Goal: Transaction & Acquisition: Purchase product/service

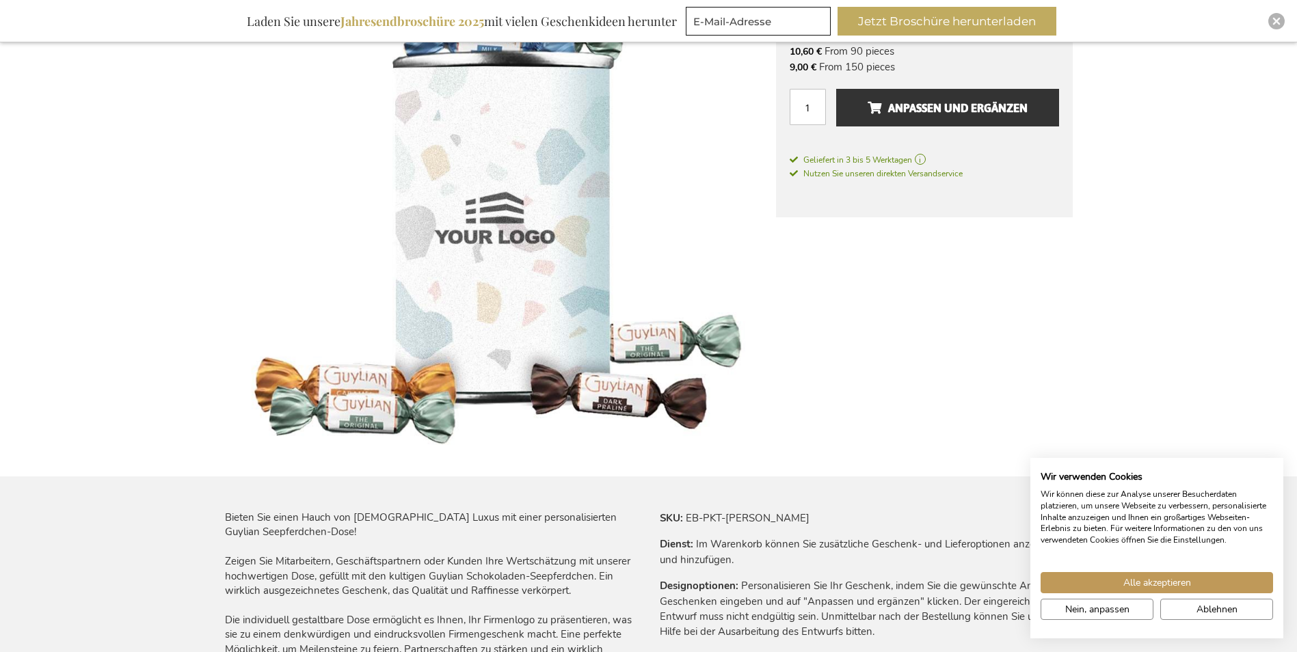
scroll to position [68, 0]
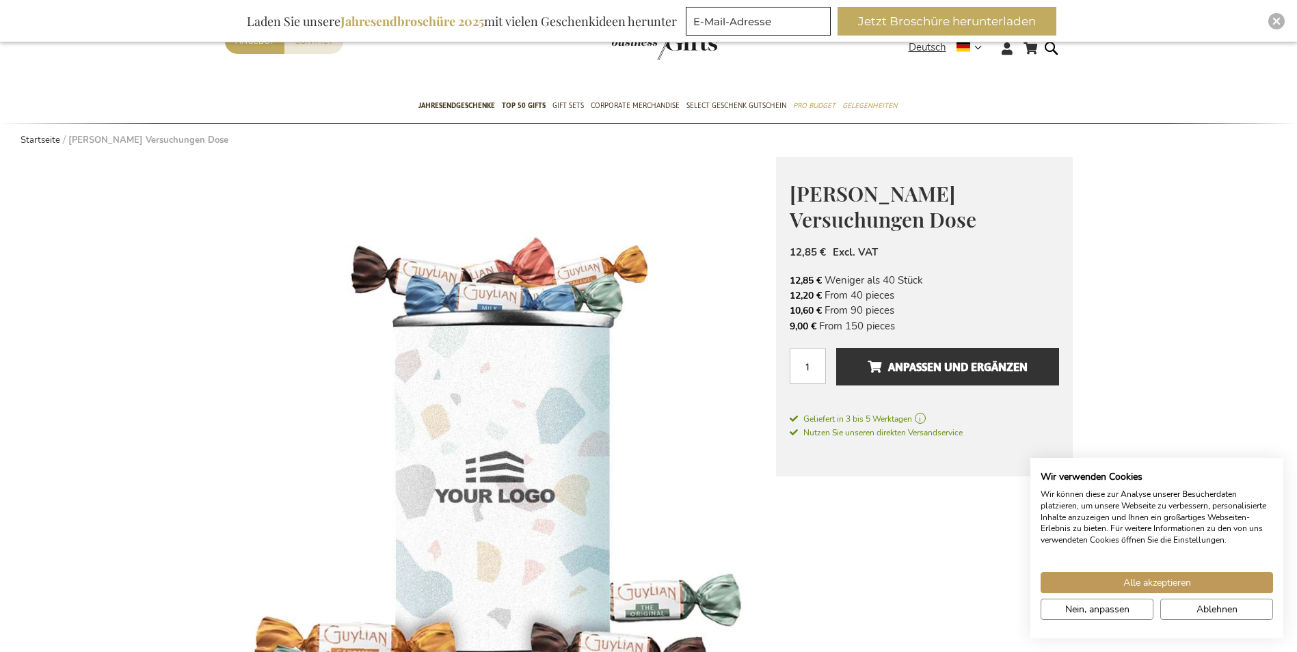
click at [480, 356] on img at bounding box center [500, 432] width 551 height 551
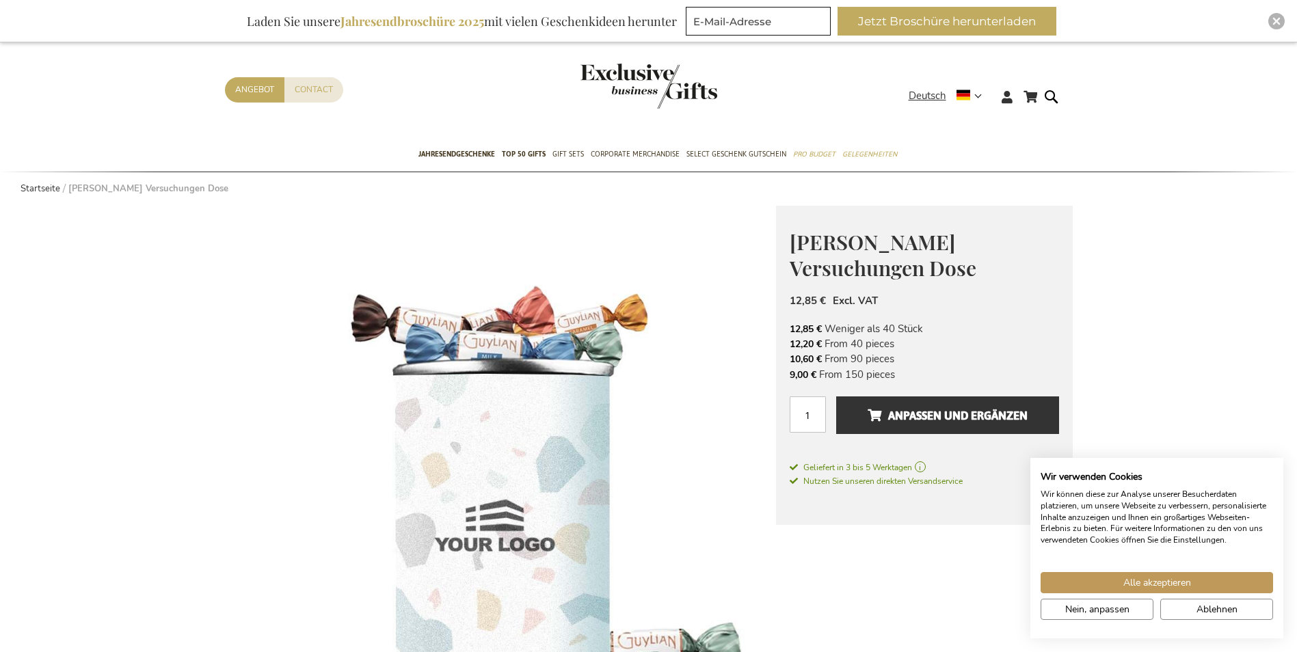
scroll to position [0, 0]
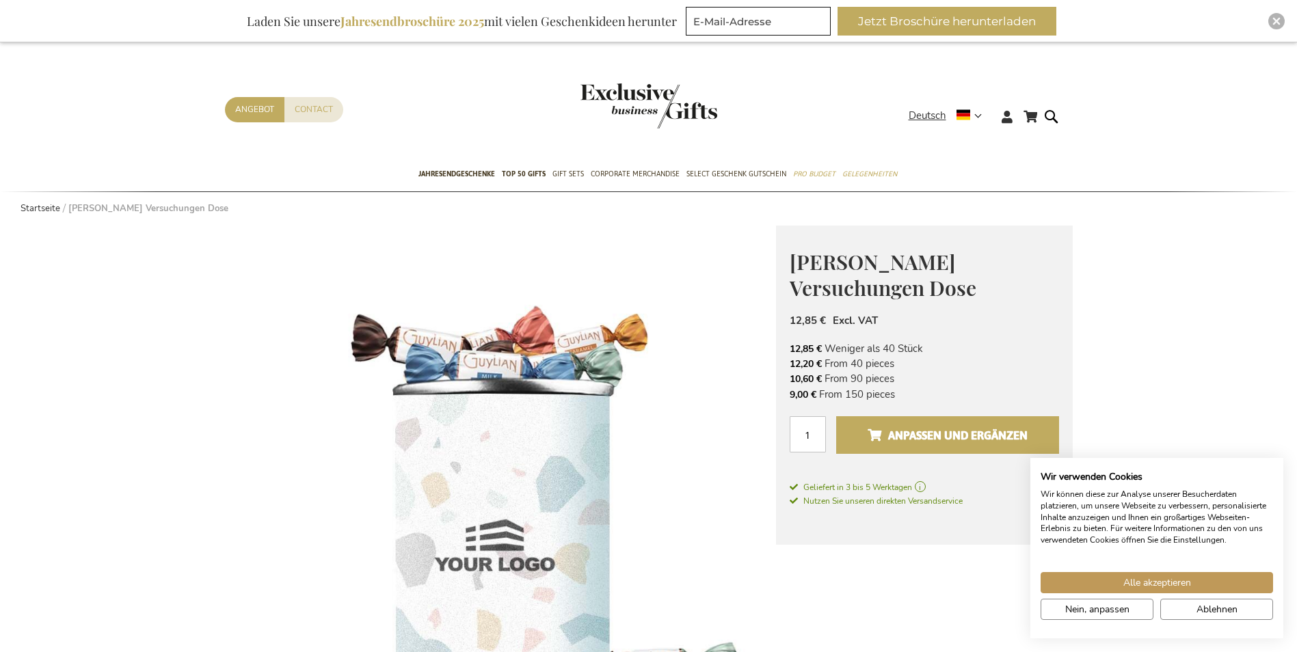
click at [904, 425] on span "Anpassen und ergänzen" at bounding box center [948, 436] width 160 height 22
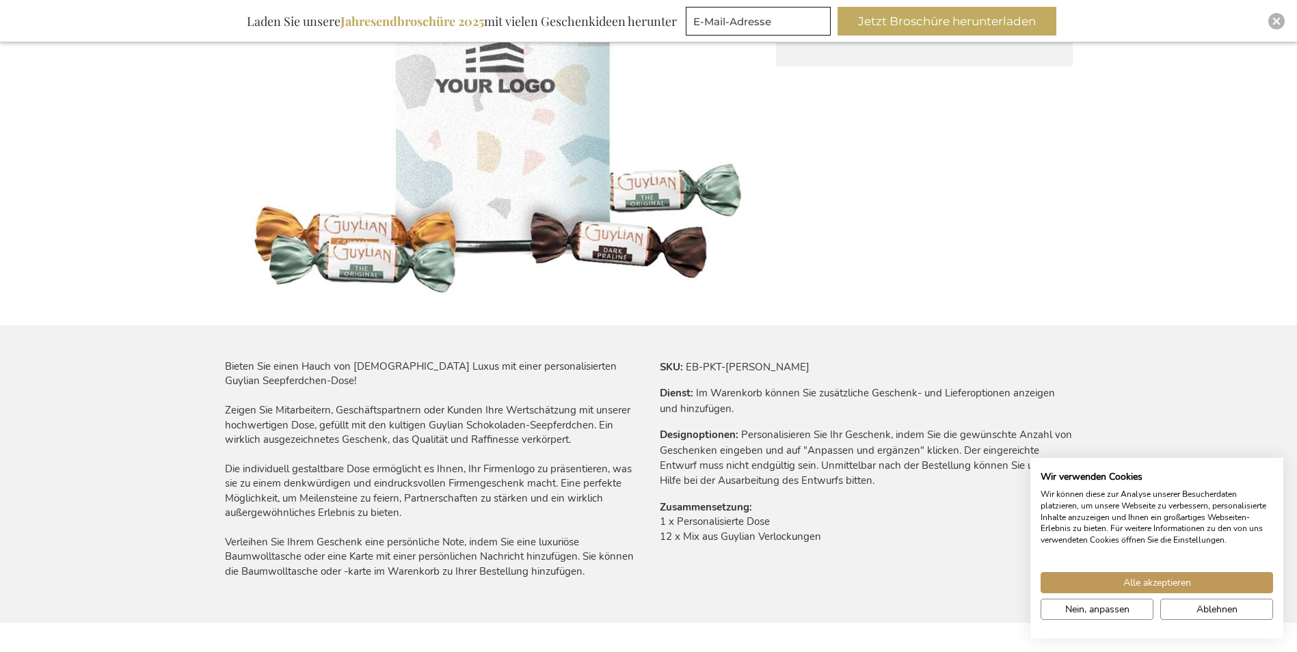
scroll to position [547, 0]
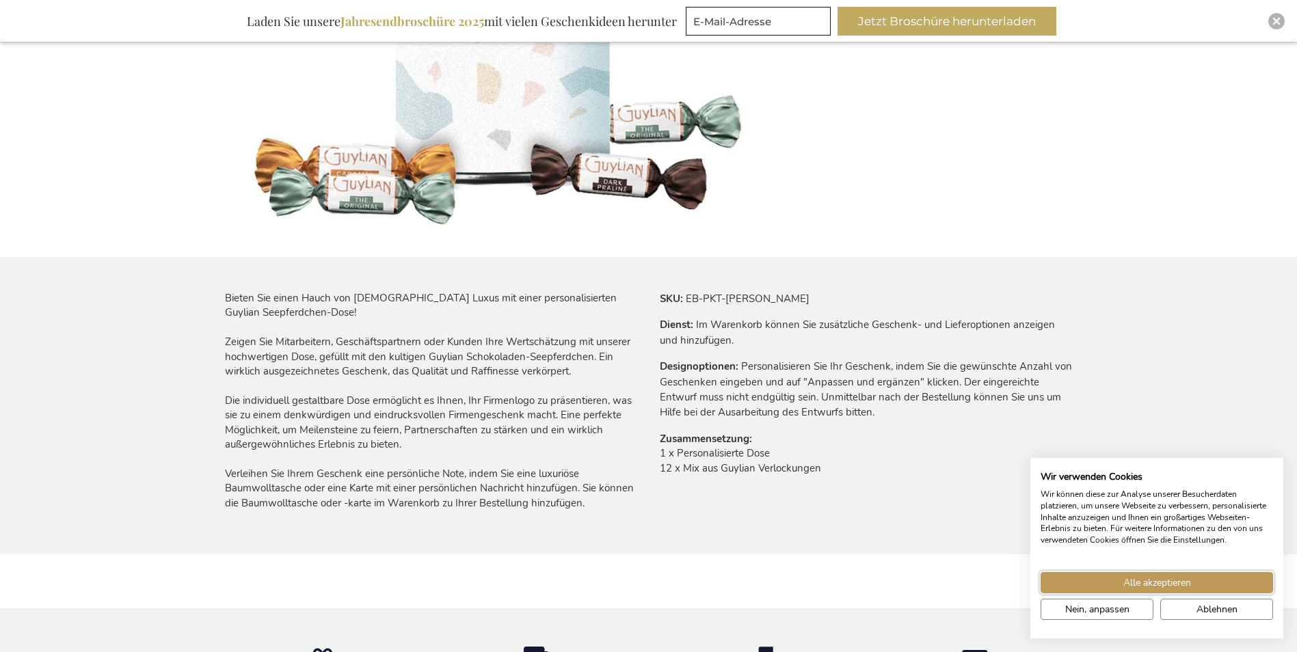
click at [1137, 589] on span "Alle akzeptieren" at bounding box center [1158, 583] width 68 height 14
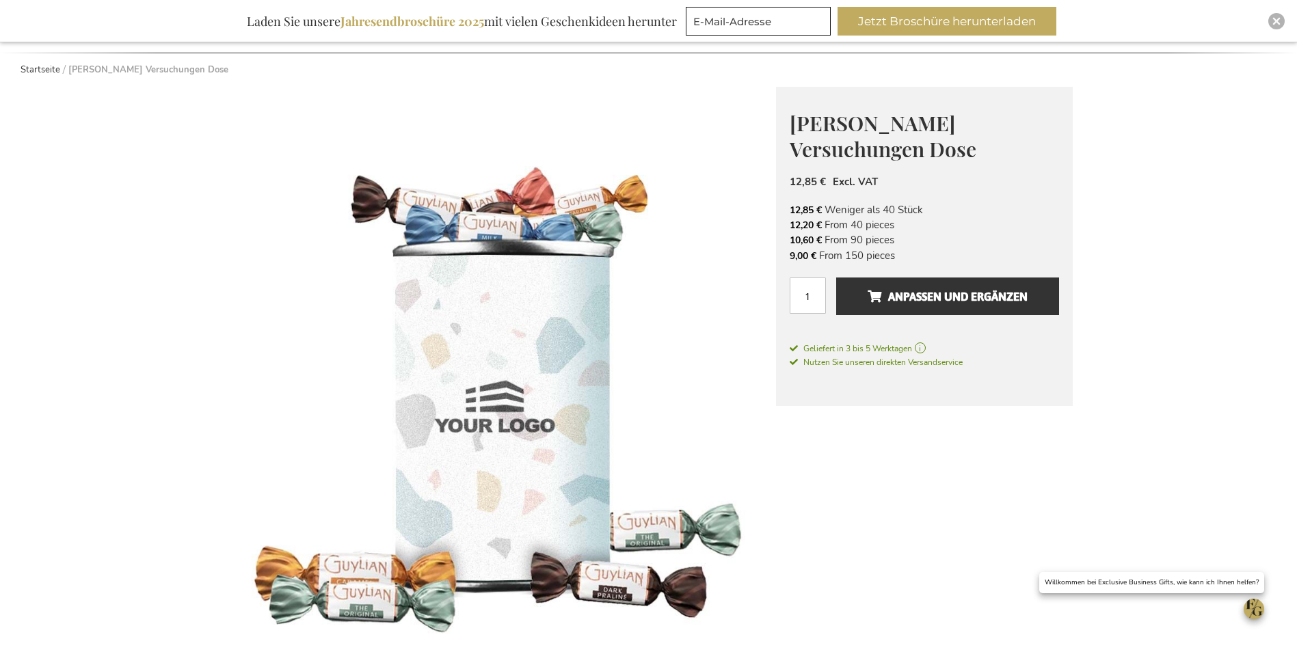
scroll to position [137, 0]
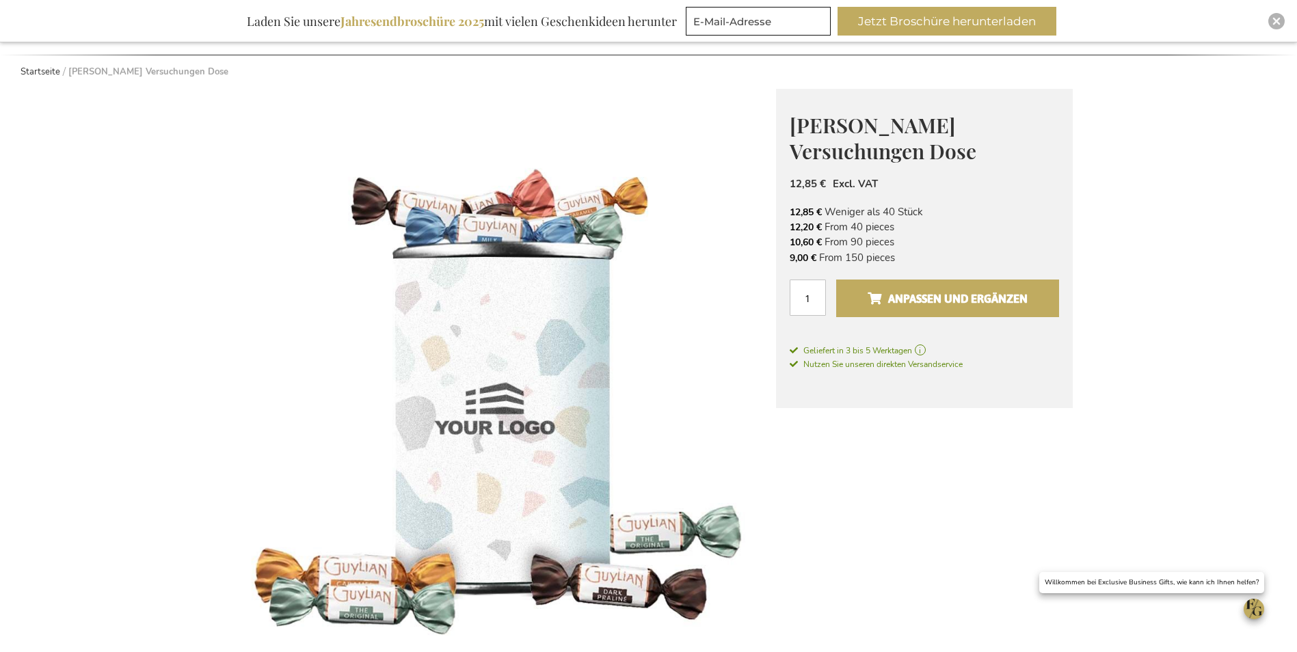
click at [932, 288] on span "Anpassen und ergänzen" at bounding box center [948, 299] width 160 height 22
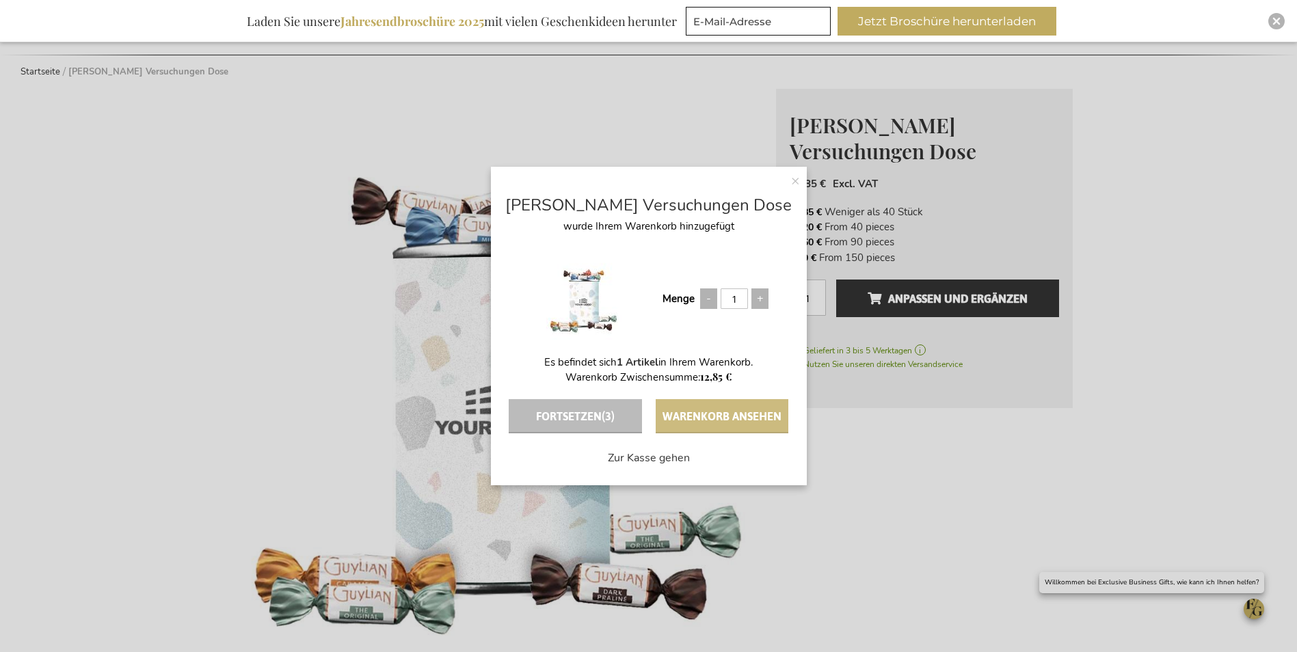
click at [713, 410] on button "Warenkorb ansehen" at bounding box center [722, 416] width 133 height 34
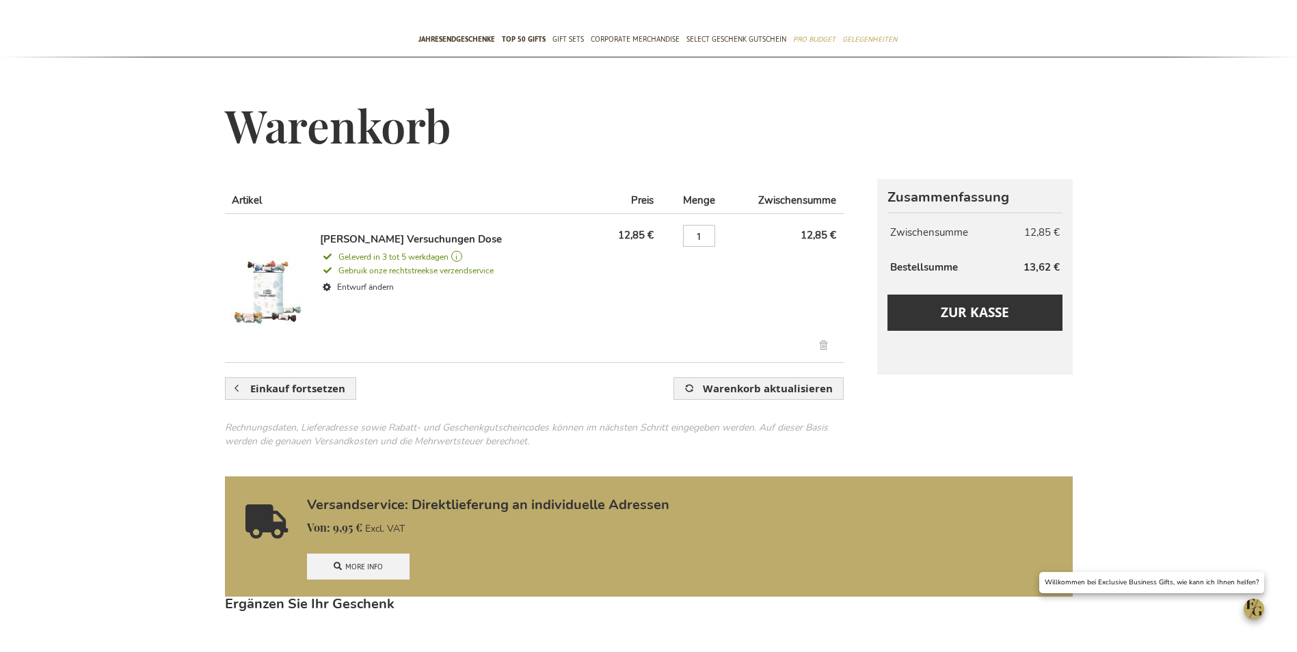
scroll to position [68, 0]
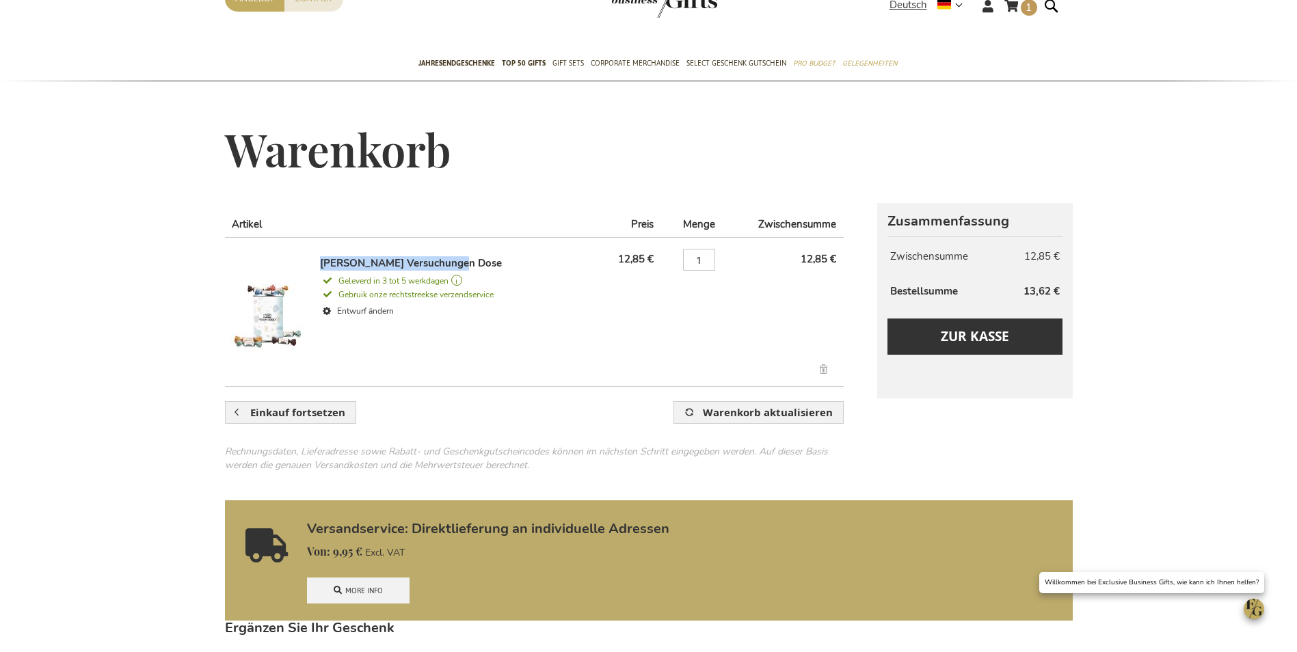
drag, startPoint x: 460, startPoint y: 263, endPoint x: 327, endPoint y: 255, distance: 133.6
click at [327, 255] on td "[PERSON_NAME] Versuchungen Dose Geleverd in 3 tot 5 werkdagen Geleverd in 1 tot…" at bounding box center [410, 308] width 371 height 140
copy link "[PERSON_NAME] Versuchungen Dose"
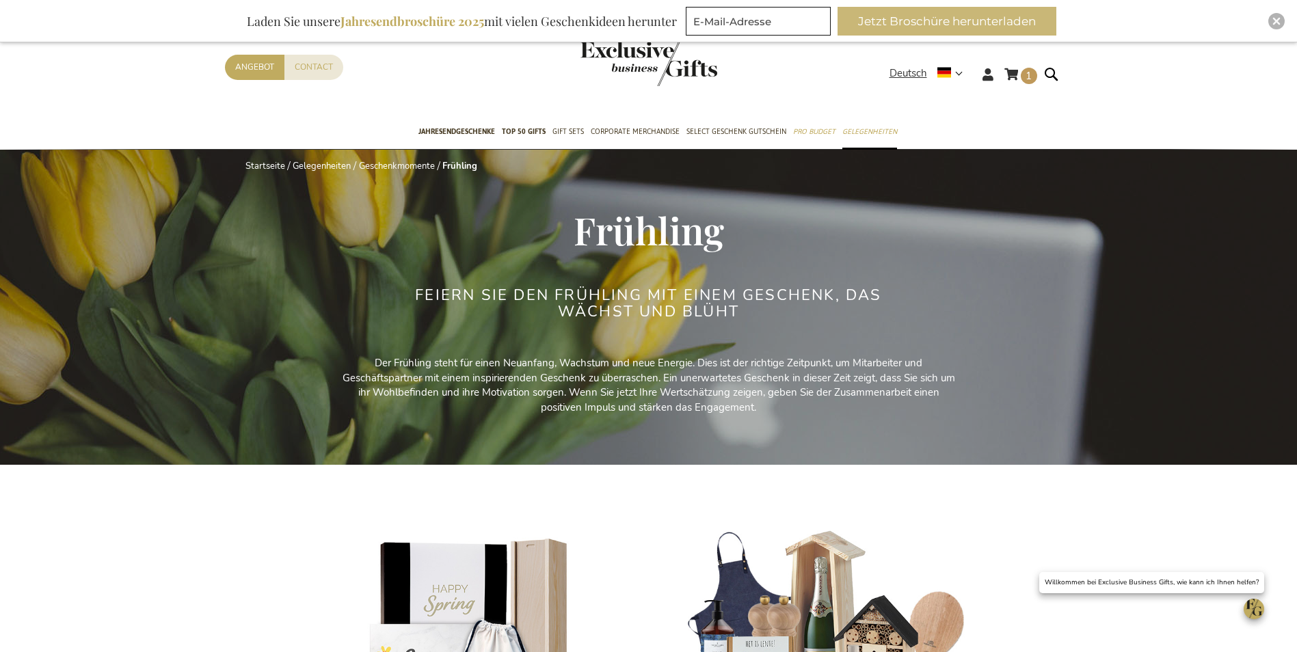
click at [967, 22] on button "Jetzt Broschüre herunterladen" at bounding box center [947, 21] width 219 height 29
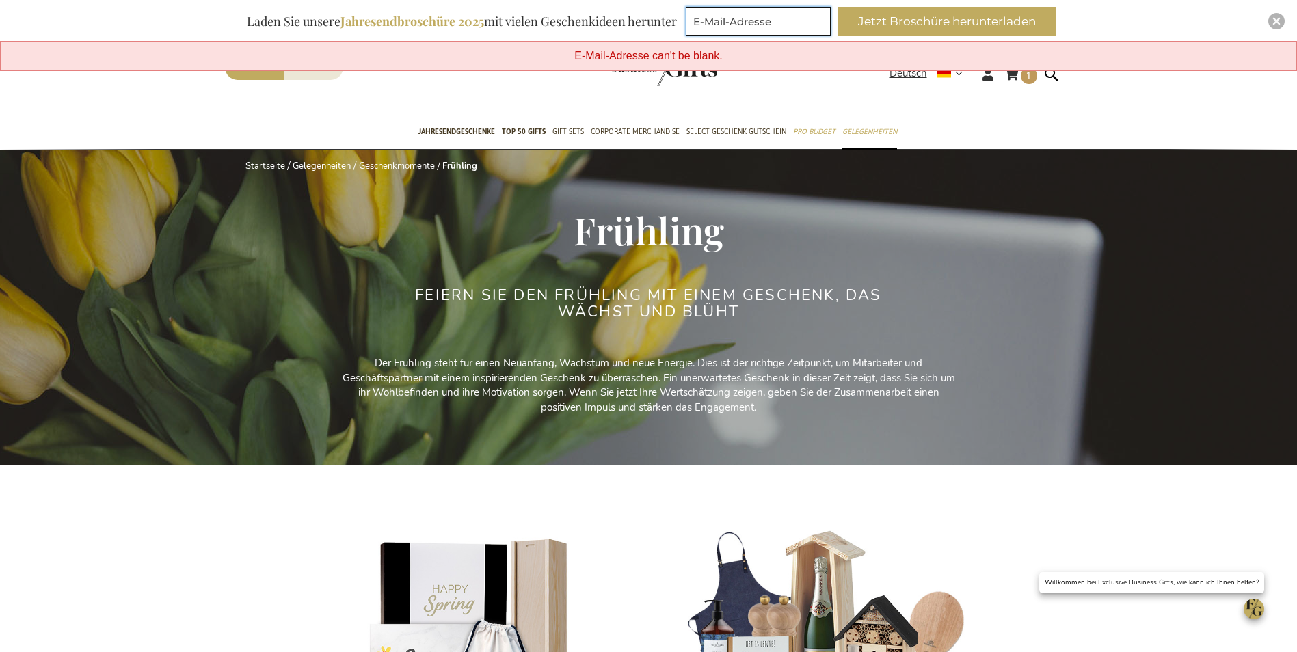
click at [729, 24] on input "E-Mail-Adresse" at bounding box center [758, 21] width 145 height 29
type input "anja.zimmermann@kaut.de"
click at [988, 25] on button "Jetzt Broschüre herunterladen" at bounding box center [947, 21] width 219 height 29
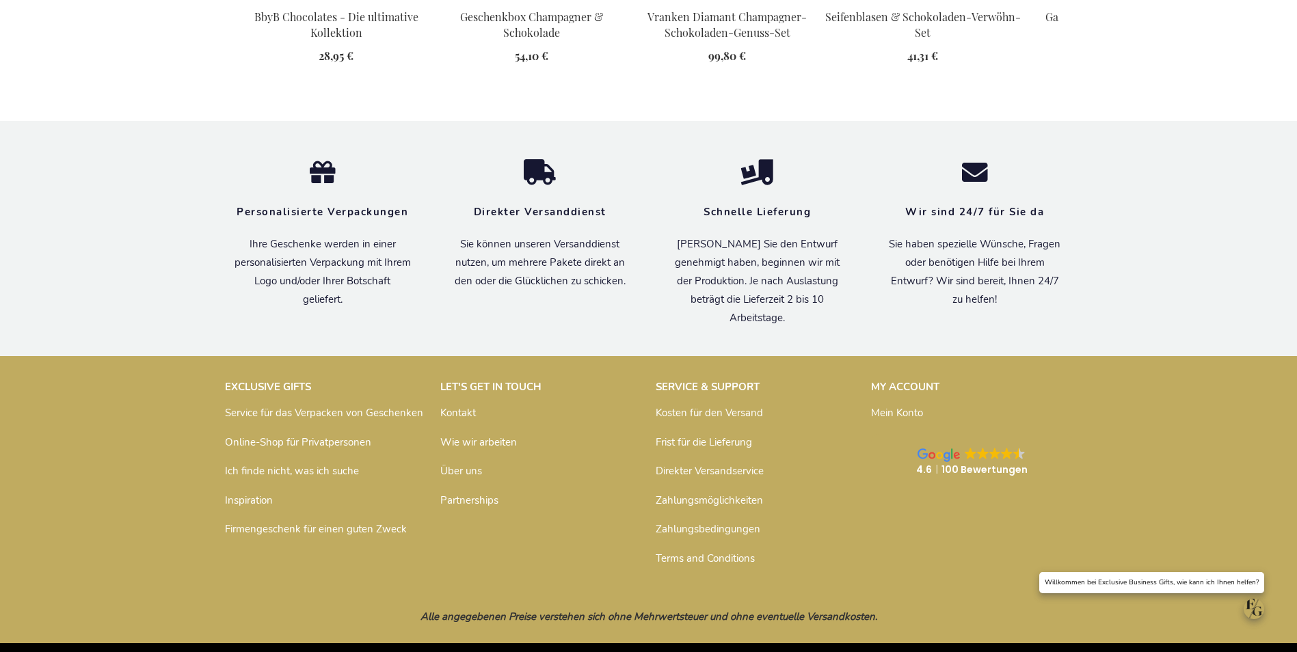
scroll to position [1860, 0]
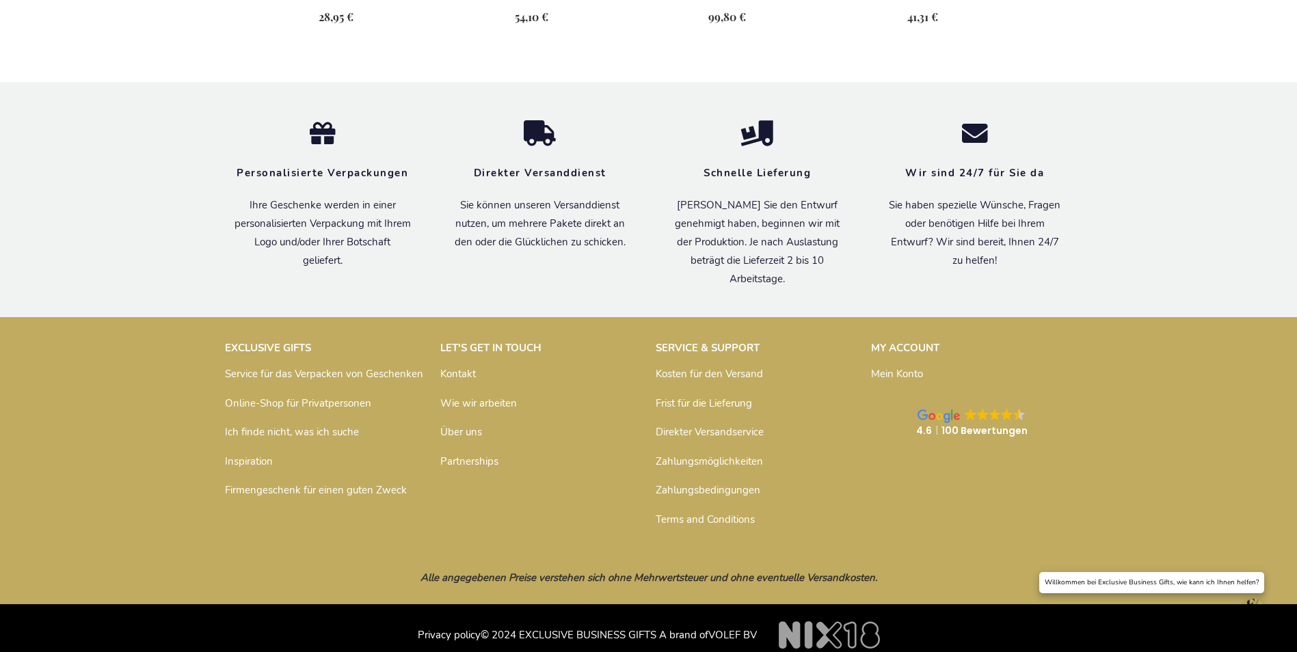
click at [692, 513] on link "Terms and Conditions" at bounding box center [705, 520] width 99 height 14
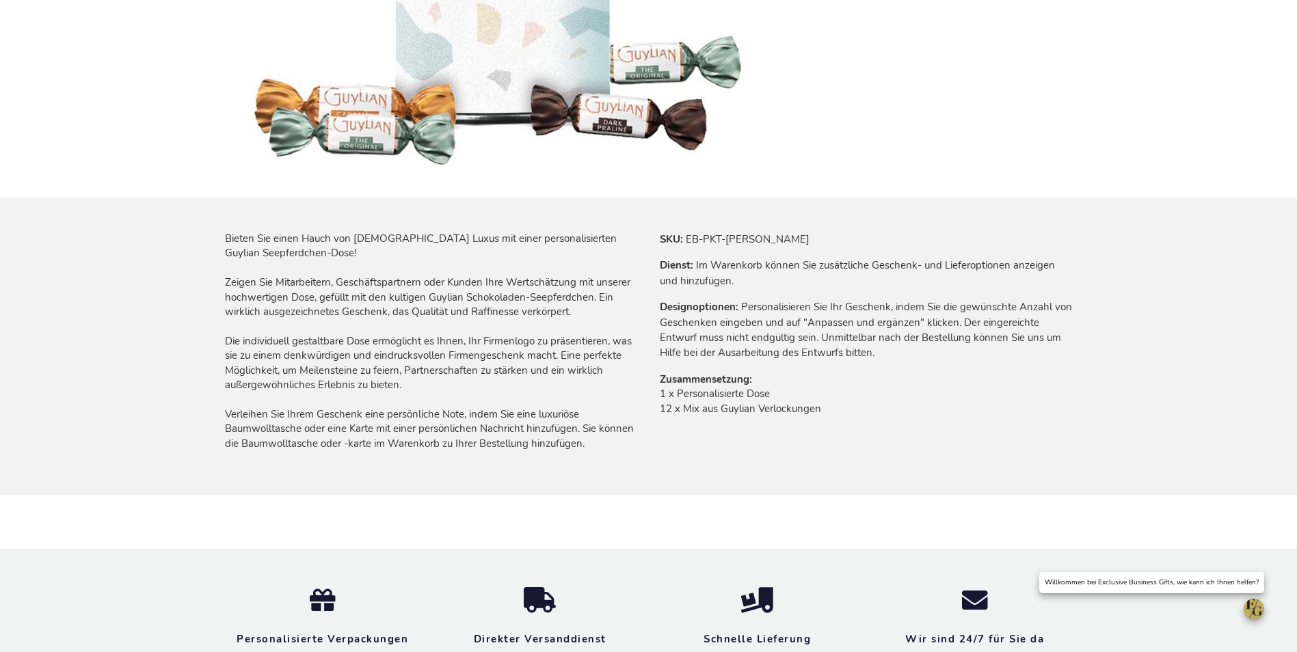
scroll to position [573, 0]
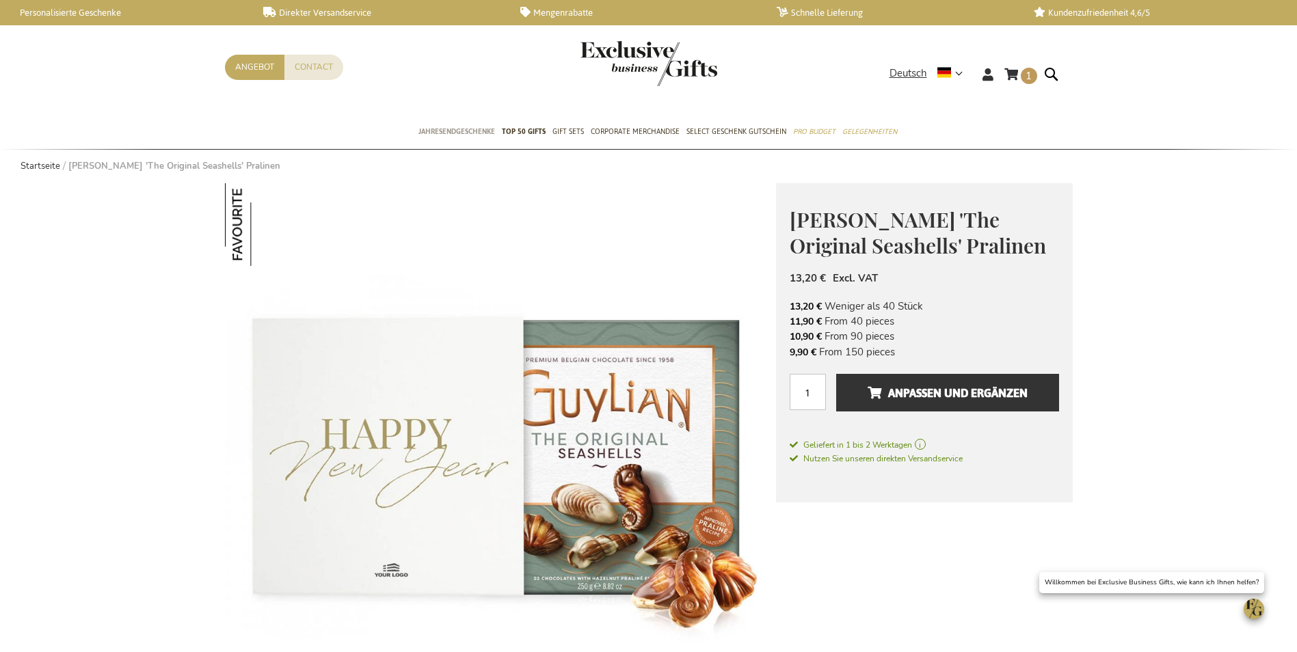
click at [464, 133] on span "Jahresendgeschenke" at bounding box center [457, 131] width 77 height 14
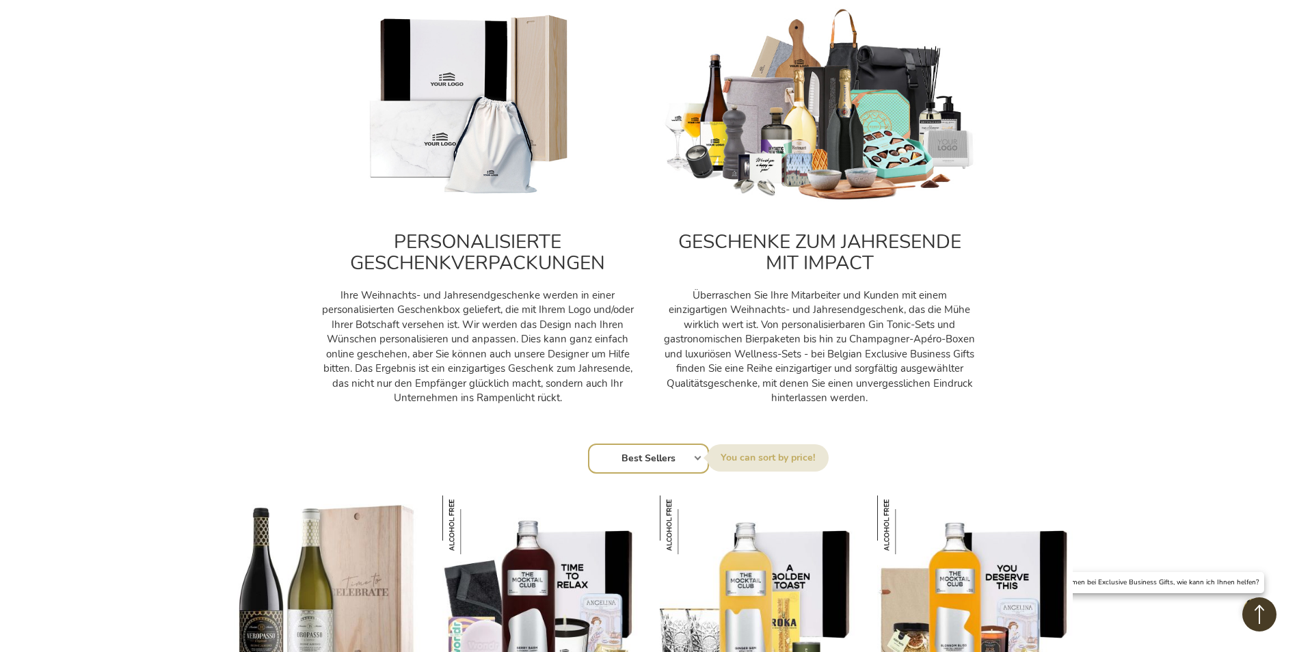
scroll to position [547, 0]
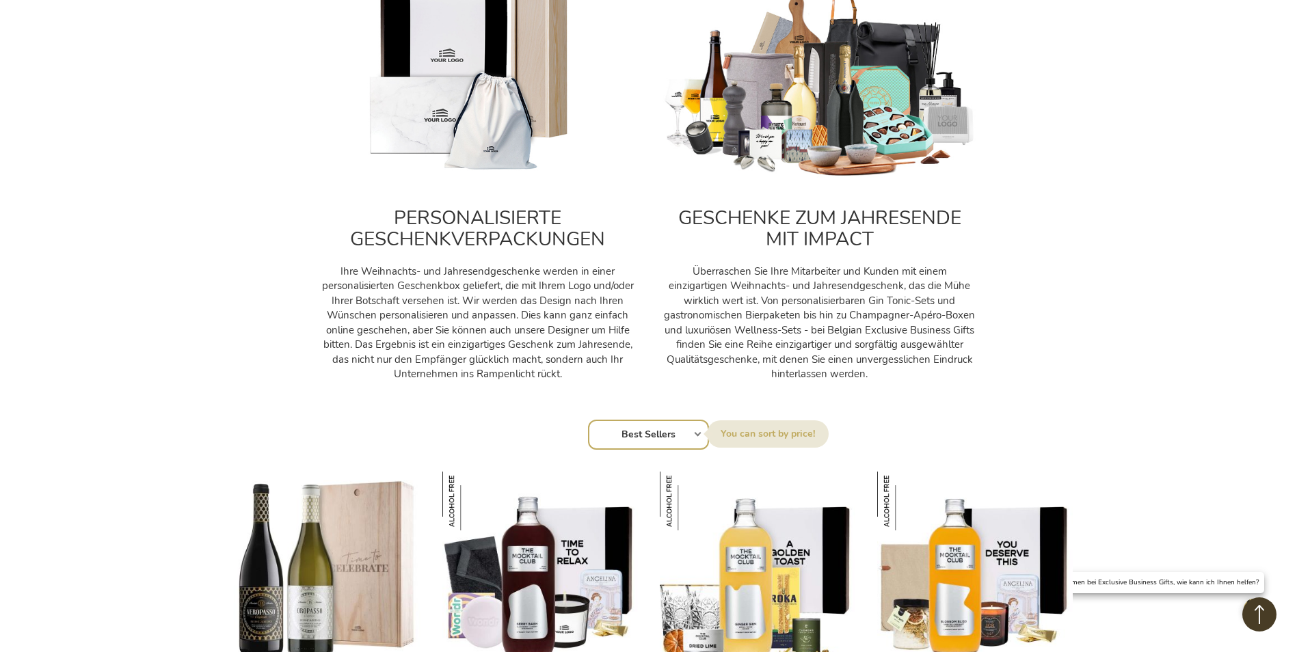
click at [801, 221] on h2 "GESCHENKE ZUM JAHRESENDE MIT IMPACT" at bounding box center [820, 229] width 315 height 42
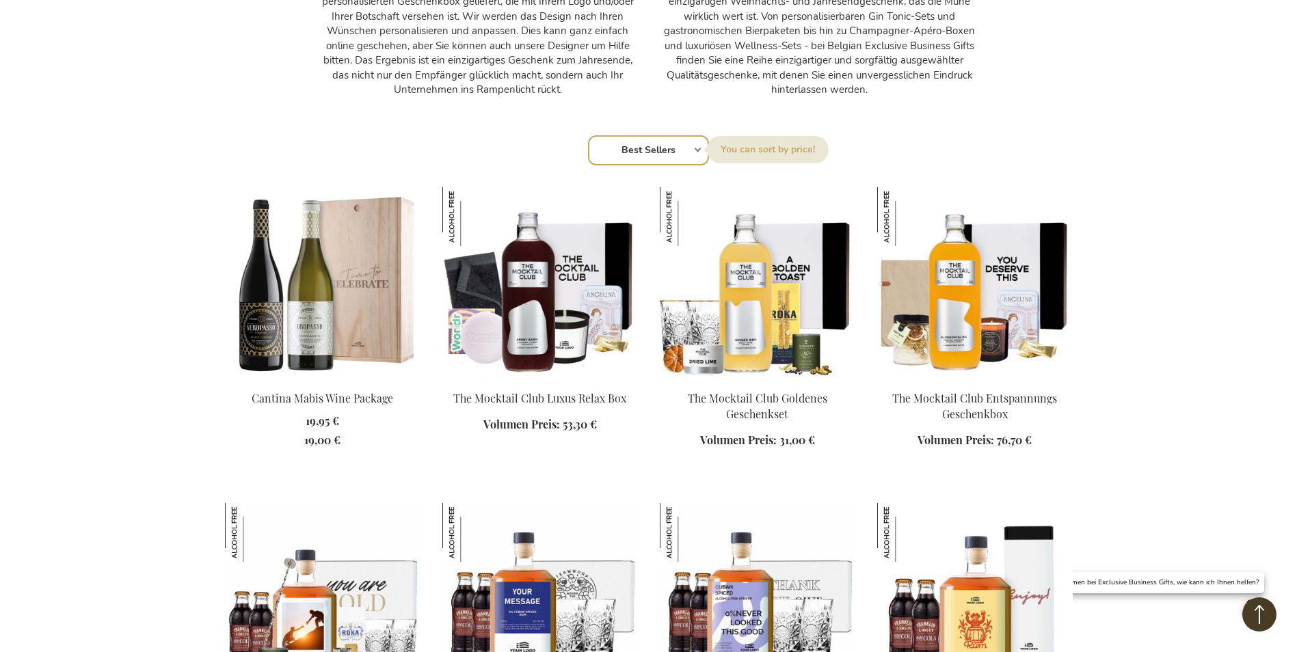
scroll to position [889, 0]
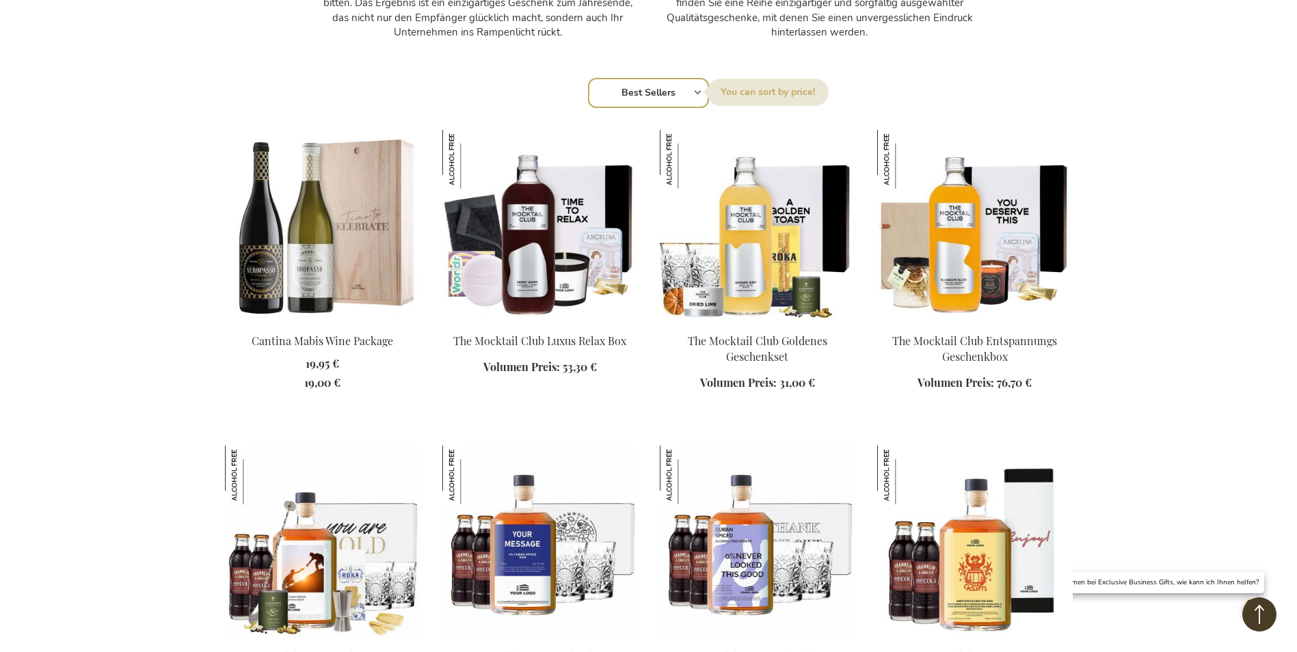
click at [675, 90] on select "Reihenfolge Best Sellers Am meisten angesehen [GEOGRAPHIC_DATA] Biggest Saving …" at bounding box center [648, 93] width 121 height 30
select select "saving"
click at [588, 78] on select "Reihenfolge Best Sellers Am meisten angesehen [GEOGRAPHIC_DATA] Biggest Saving …" at bounding box center [648, 93] width 121 height 30
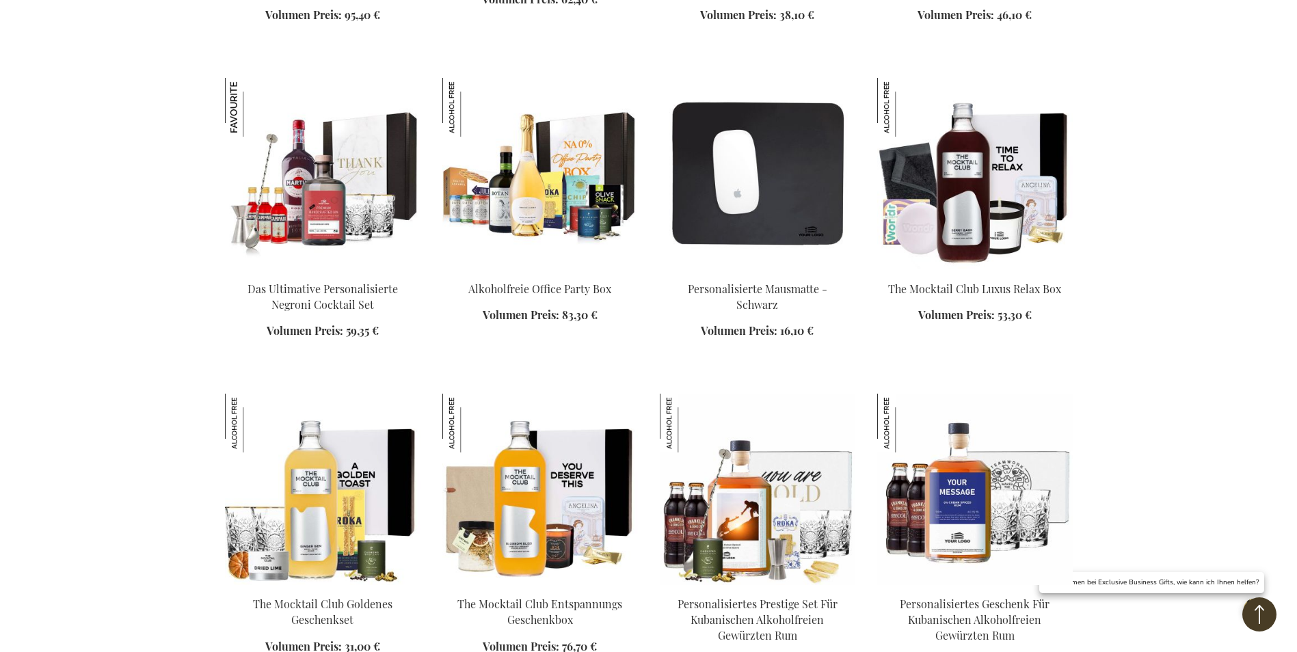
scroll to position [1710, 0]
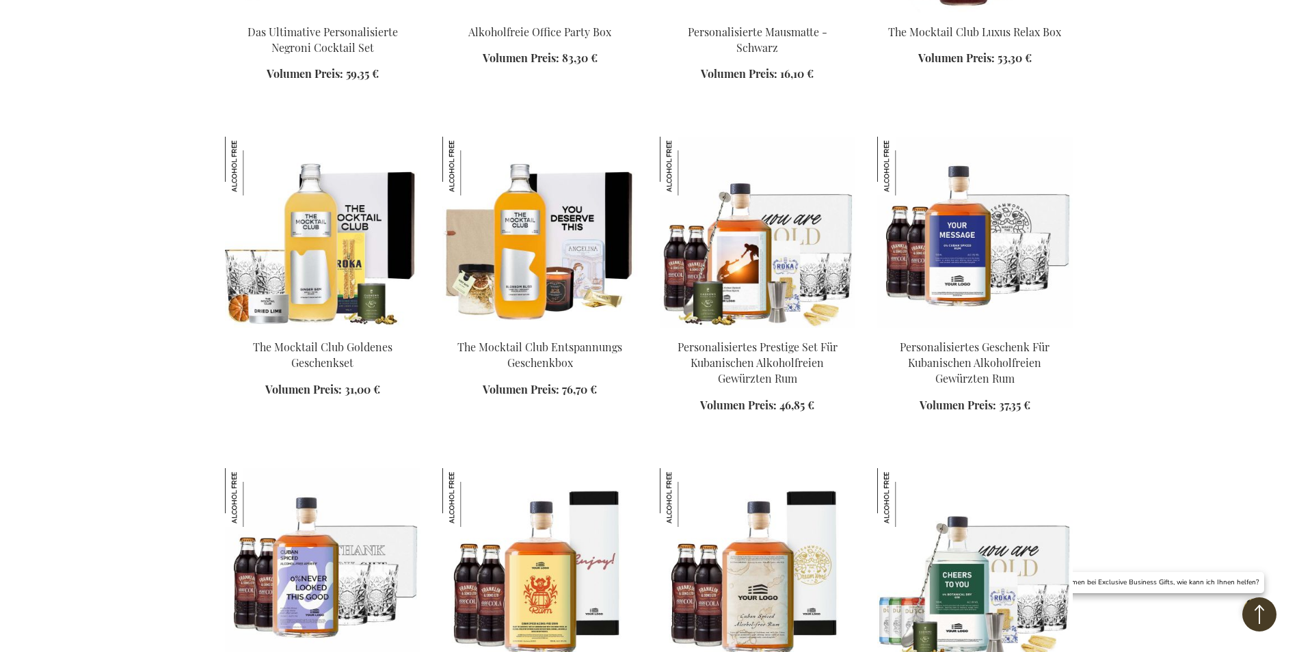
scroll to position [1915, 0]
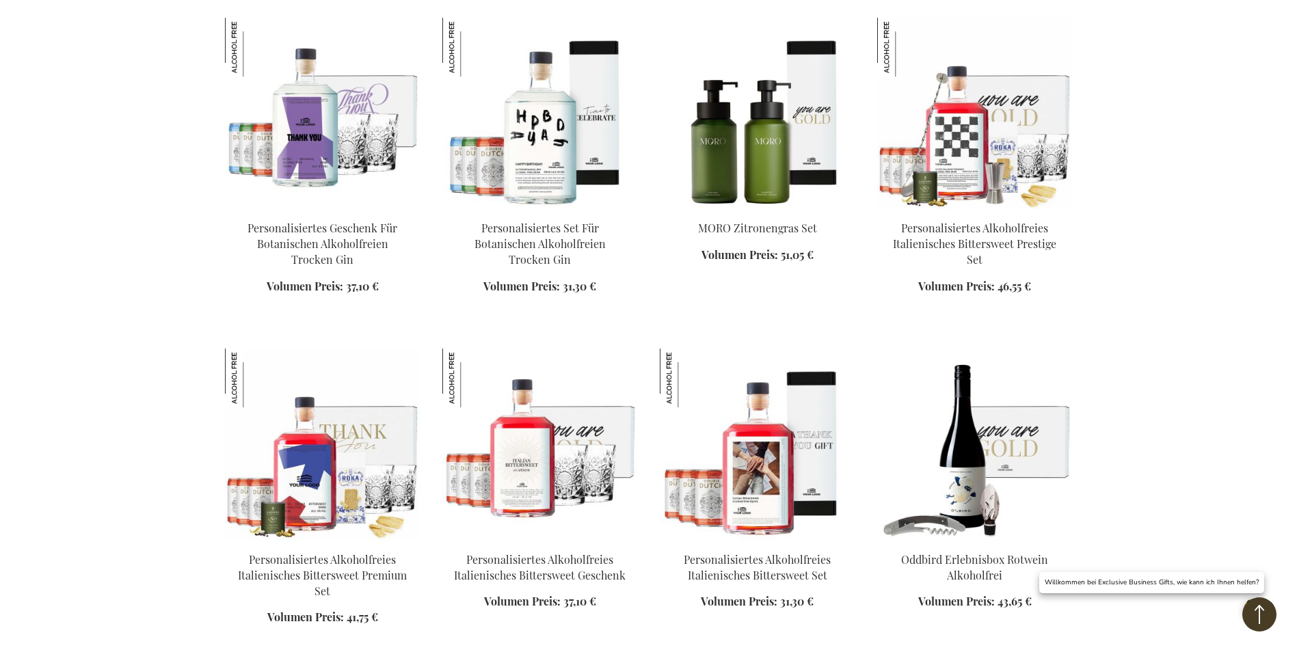
scroll to position [2599, 0]
